Goal: Check status: Check status

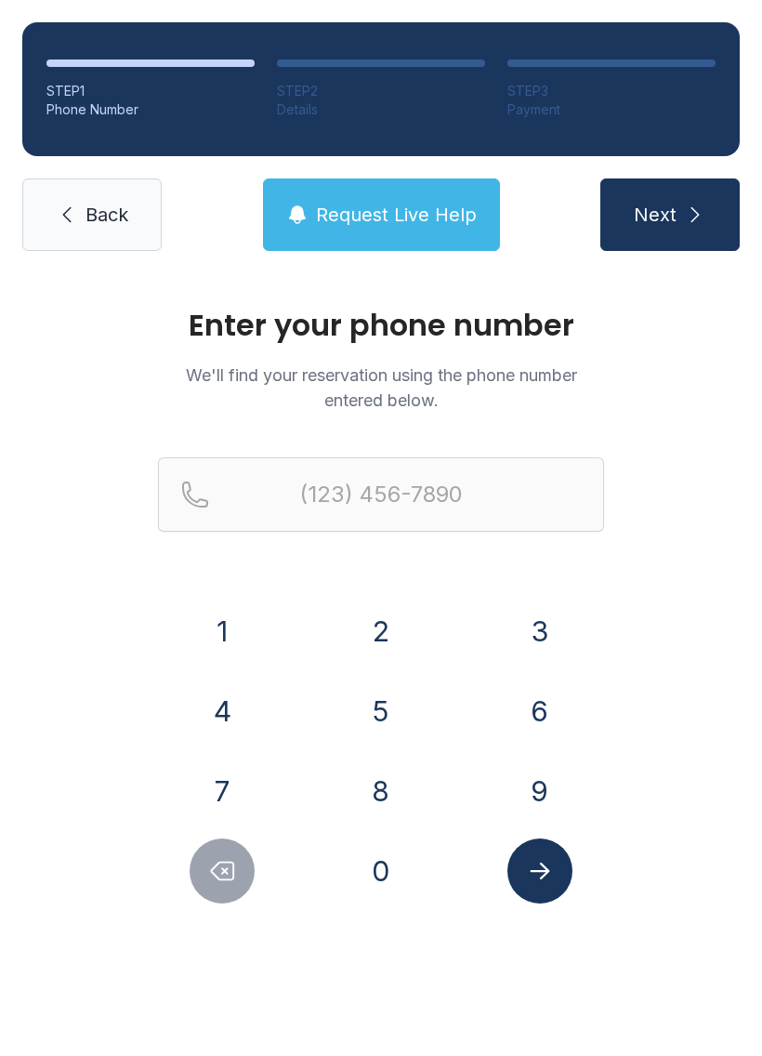
click at [536, 630] on button "3" at bounding box center [539, 630] width 65 height 65
click at [222, 618] on button "1" at bounding box center [222, 630] width 65 height 65
click at [217, 769] on button "7" at bounding box center [222, 790] width 65 height 65
click at [370, 707] on button "5" at bounding box center [380, 710] width 65 height 65
click at [507, 635] on button "3" at bounding box center [539, 630] width 65 height 65
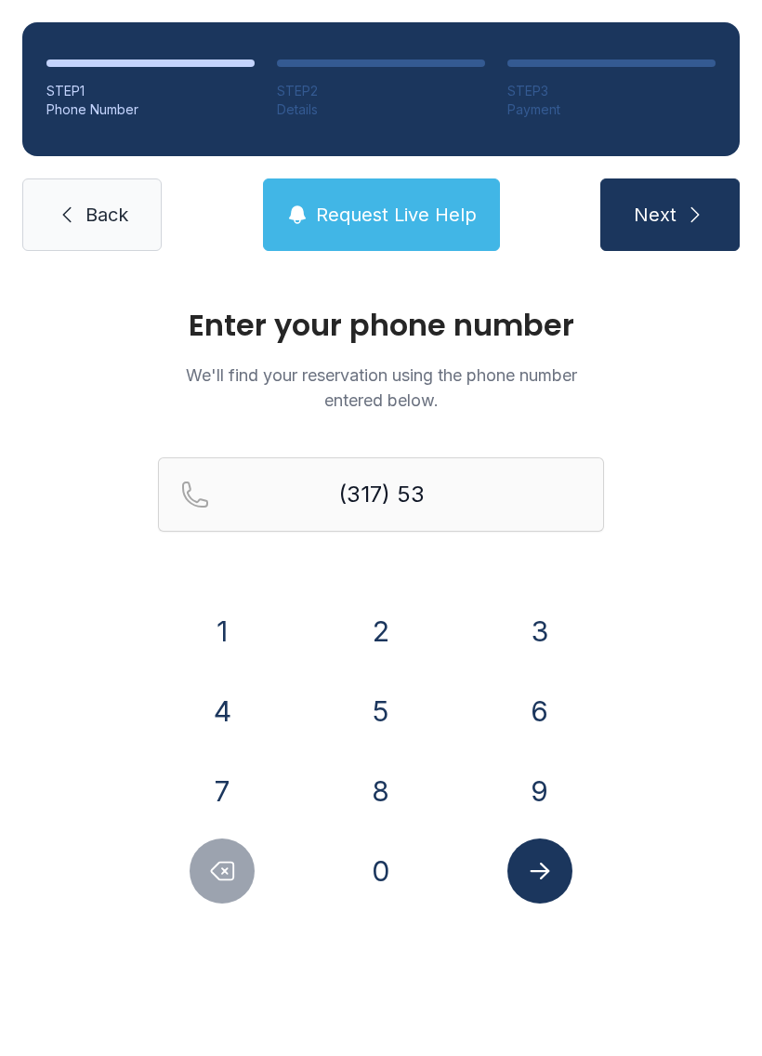
click at [211, 614] on button "1" at bounding box center [222, 630] width 65 height 65
click at [532, 789] on button "9" at bounding box center [539, 790] width 65 height 65
click at [396, 624] on button "2" at bounding box center [380, 630] width 65 height 65
click at [379, 783] on button "8" at bounding box center [380, 790] width 65 height 65
click at [204, 786] on button "7" at bounding box center [222, 790] width 65 height 65
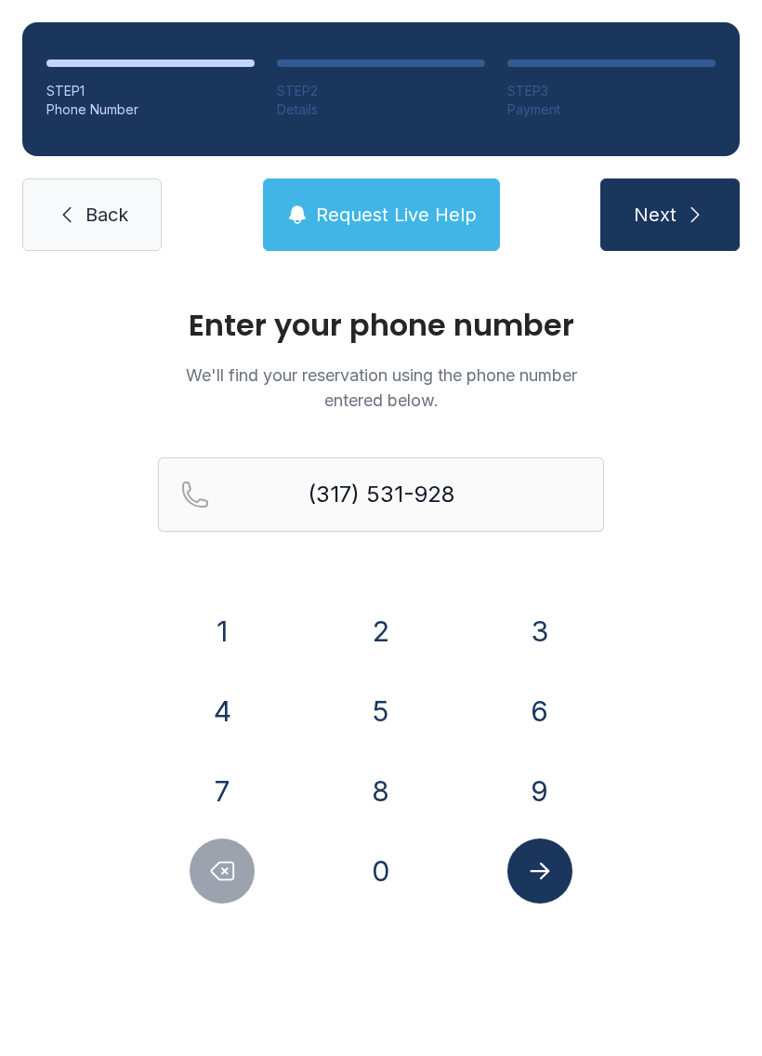
type input "[PHONE_NUMBER]"
click at [533, 883] on icon "Submit lookup form" at bounding box center [540, 871] width 28 height 28
